Goal: Task Accomplishment & Management: Manage account settings

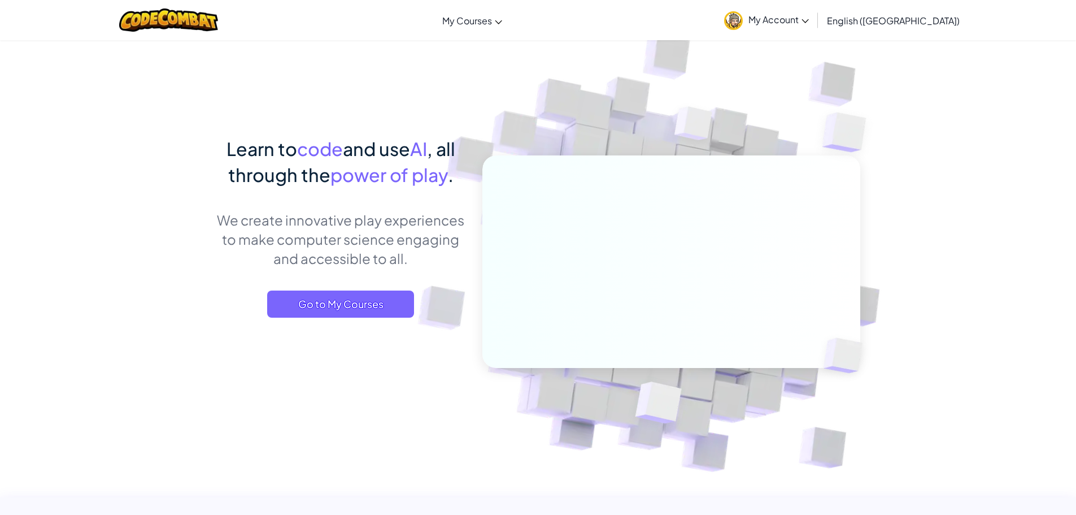
click at [809, 15] on span "My Account" at bounding box center [779, 20] width 60 height 12
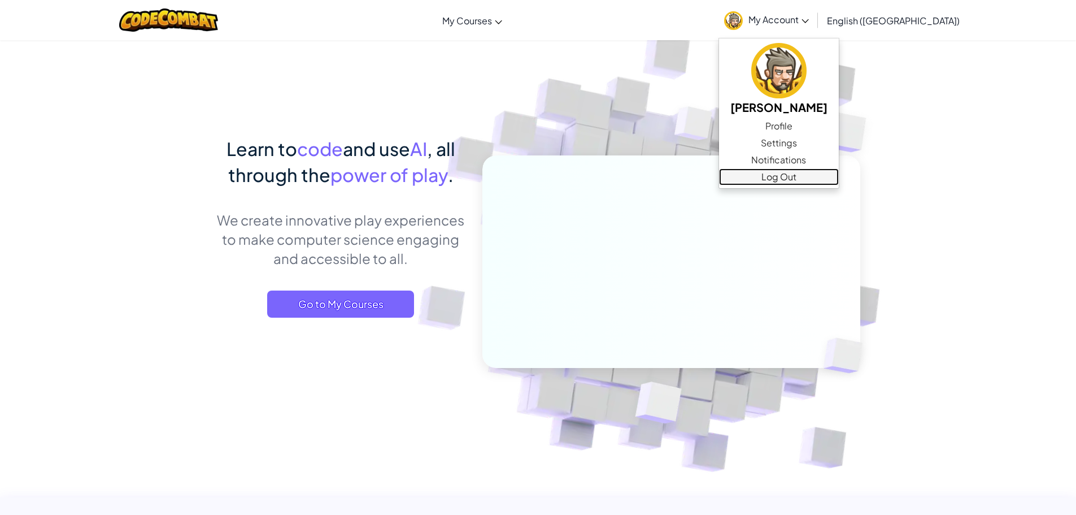
click at [835, 175] on link "Log Out" at bounding box center [779, 176] width 120 height 17
